Goal: Navigation & Orientation: Find specific page/section

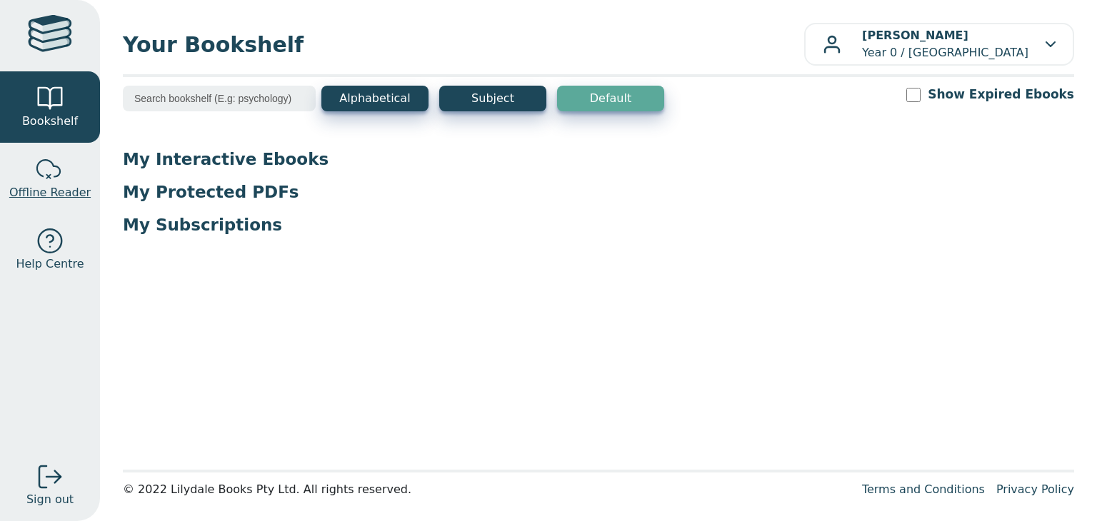
click at [41, 186] on span "Offline Reader" at bounding box center [49, 192] width 81 height 17
click at [26, 9] on link at bounding box center [50, 35] width 100 height 71
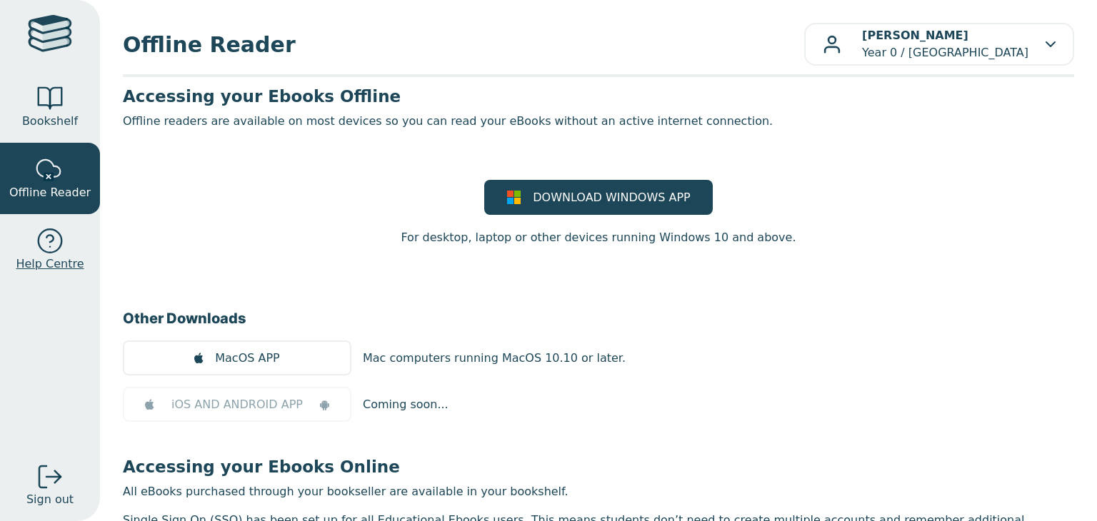
click at [43, 246] on div at bounding box center [50, 241] width 29 height 29
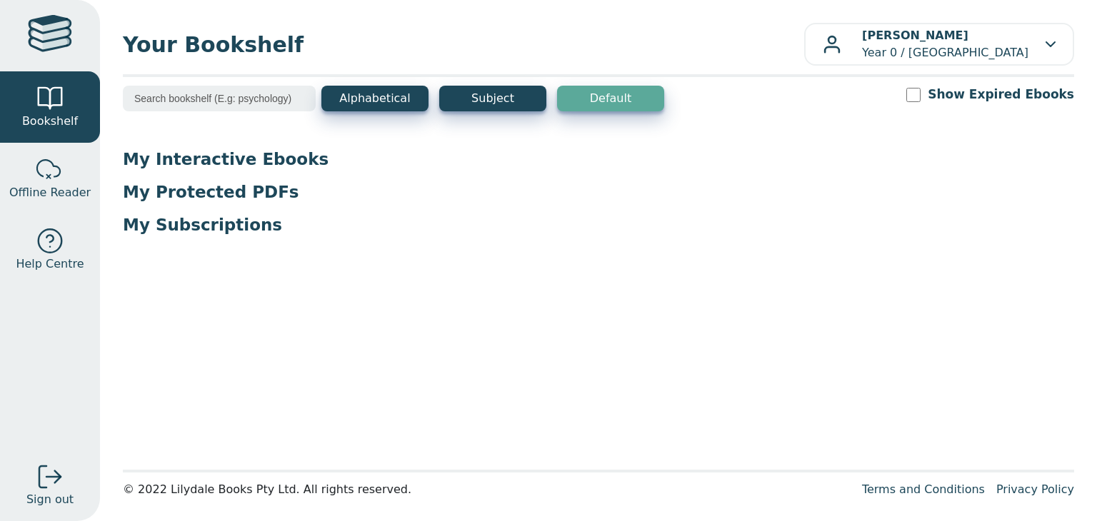
click at [604, 89] on button "Default" at bounding box center [610, 99] width 107 height 26
click at [628, 154] on p "My Interactive Ebooks" at bounding box center [598, 159] width 951 height 21
click at [604, 110] on button "Default" at bounding box center [610, 99] width 107 height 26
click at [603, 105] on button "Default" at bounding box center [610, 99] width 107 height 26
click at [589, 111] on button "Default" at bounding box center [610, 99] width 107 height 26
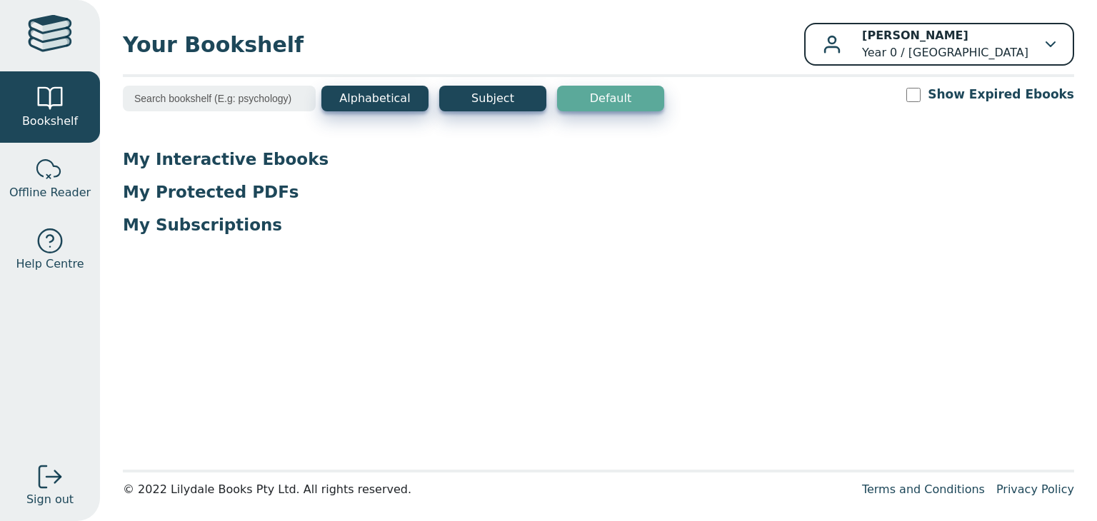
click at [900, 30] on b "[PERSON_NAME]" at bounding box center [915, 36] width 106 height 14
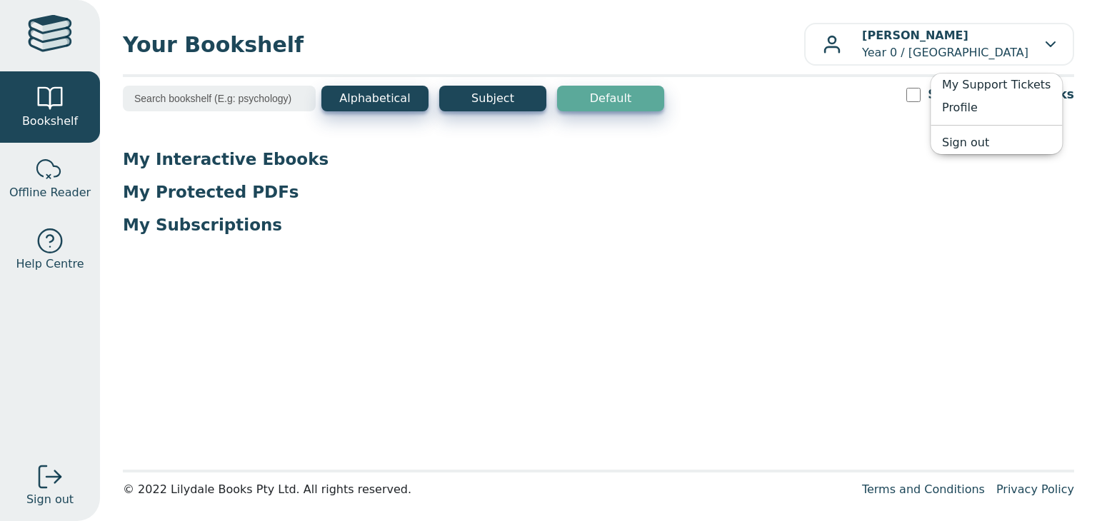
click at [550, 270] on main1 "Alphabetical Subject Default Show Expired Ebooks My Interactive Ebooks My Prote…" at bounding box center [598, 274] width 951 height 376
click at [66, 39] on div at bounding box center [50, 35] width 44 height 41
